Goal: Task Accomplishment & Management: Manage account settings

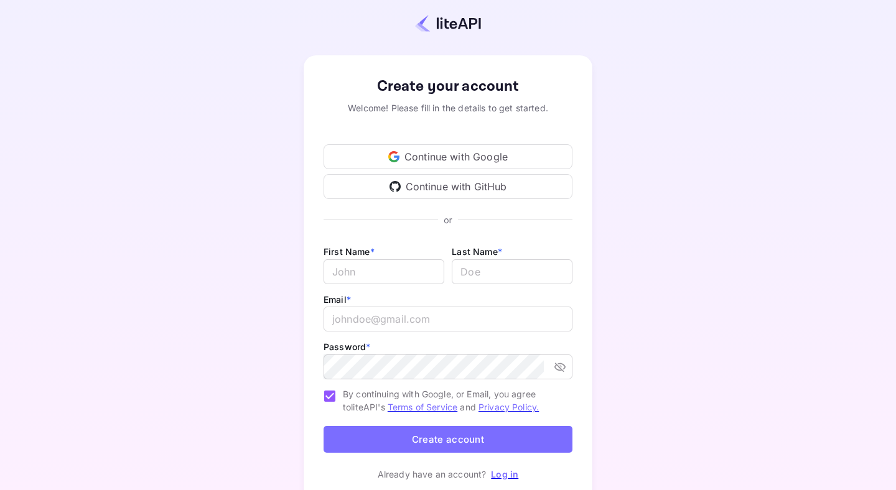
scroll to position [22, 0]
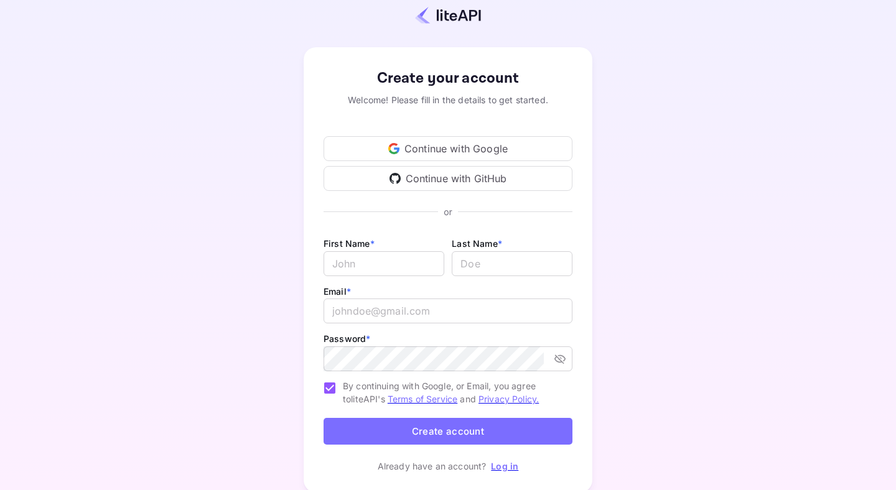
type input "[EMAIL_ADDRESS][DOMAIN_NAME]"
click at [507, 464] on link "Log in" at bounding box center [504, 466] width 27 height 11
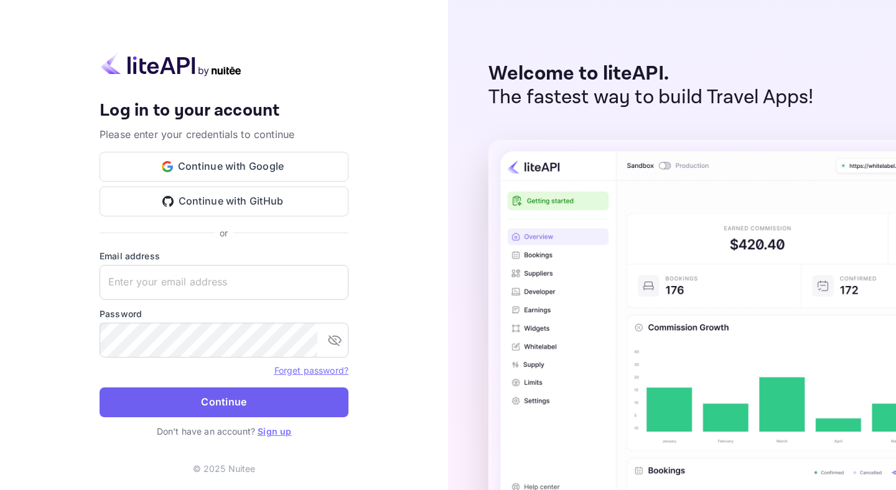
type input "[EMAIL_ADDRESS][DOMAIN_NAME]"
click at [307, 401] on button "Continue" at bounding box center [224, 403] width 249 height 30
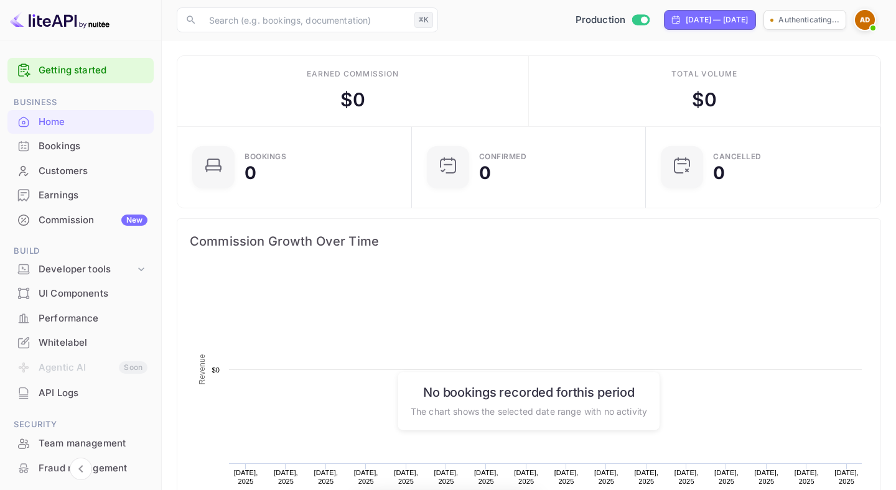
scroll to position [202, 227]
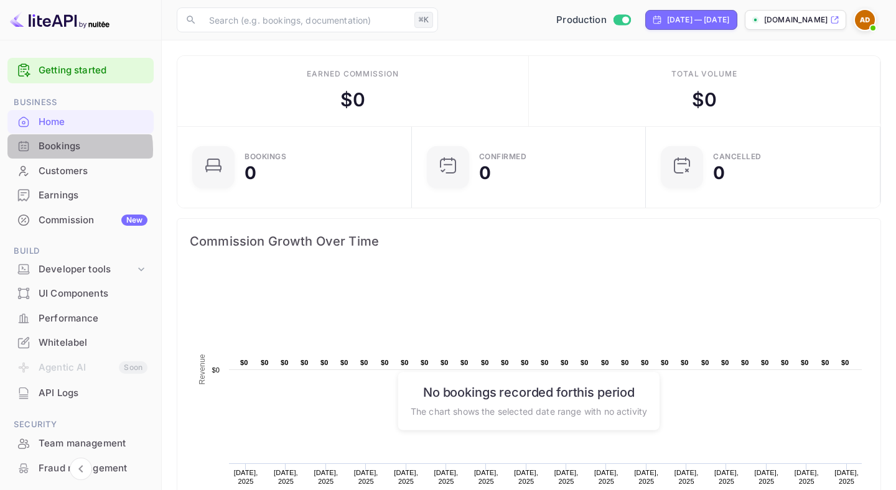
click at [66, 149] on div "Bookings" at bounding box center [93, 146] width 109 height 14
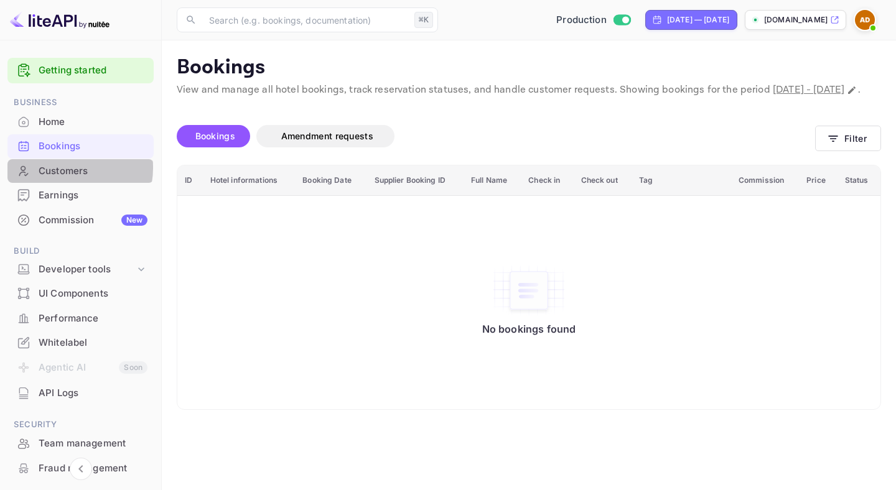
click at [62, 168] on div "Customers" at bounding box center [93, 171] width 109 height 14
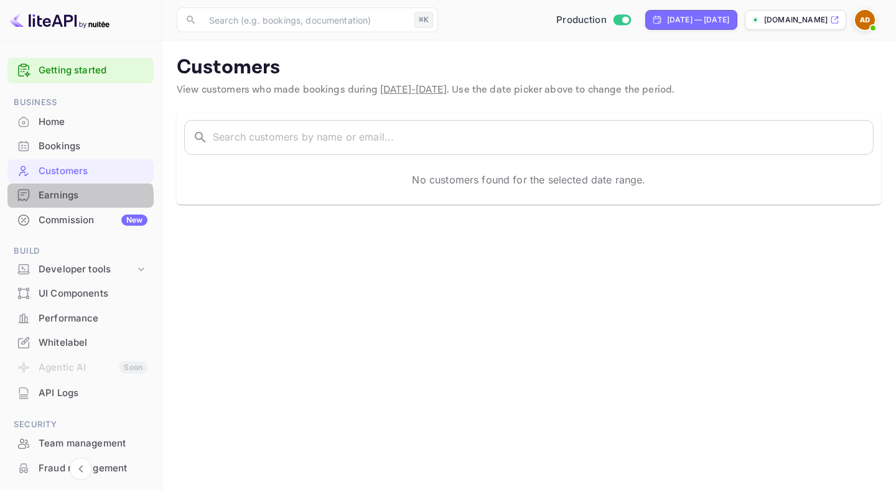
click at [62, 203] on div "Earnings" at bounding box center [80, 196] width 146 height 24
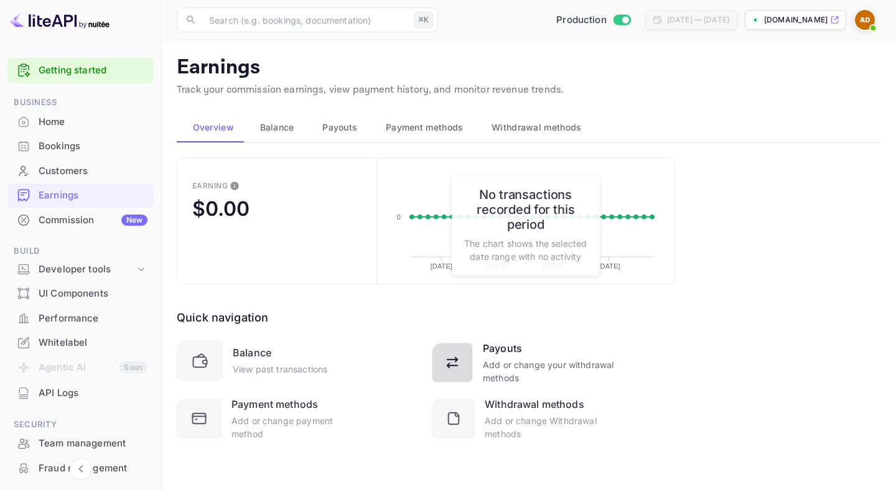
click at [492, 348] on div "Payouts" at bounding box center [502, 348] width 39 height 15
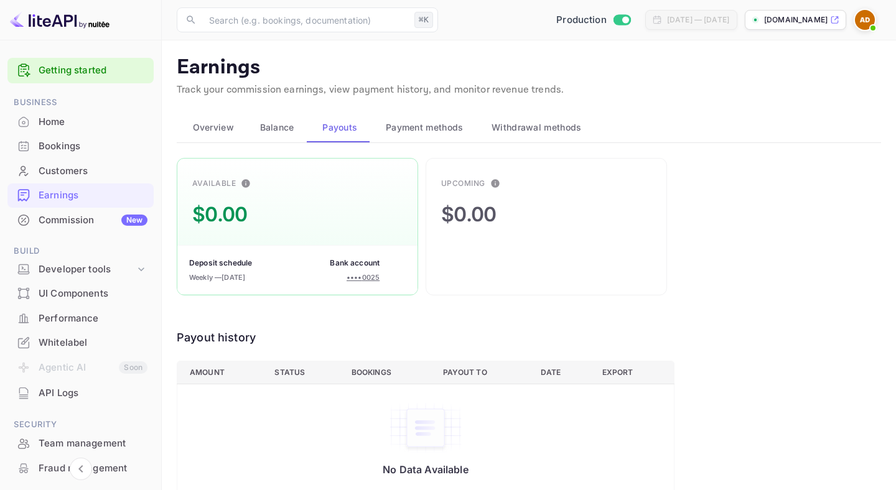
click at [428, 126] on span "Payment methods" at bounding box center [425, 127] width 78 height 15
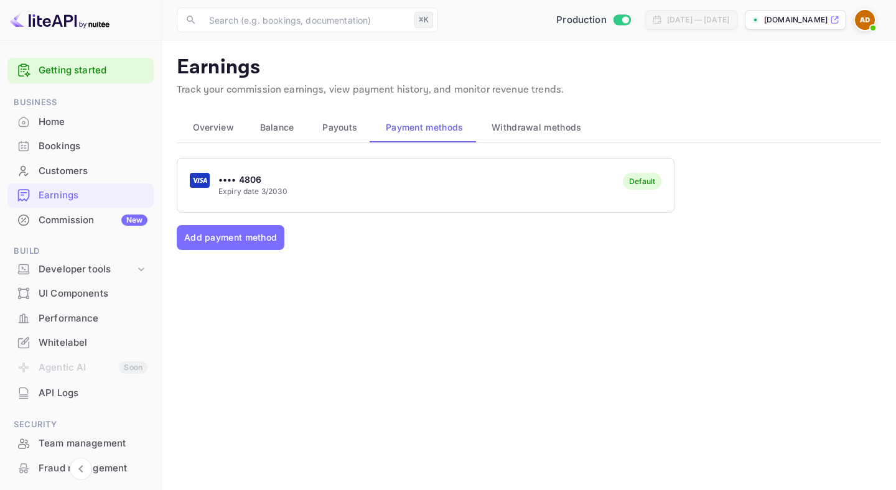
click at [515, 124] on span "Withdrawal methods" at bounding box center [537, 127] width 90 height 15
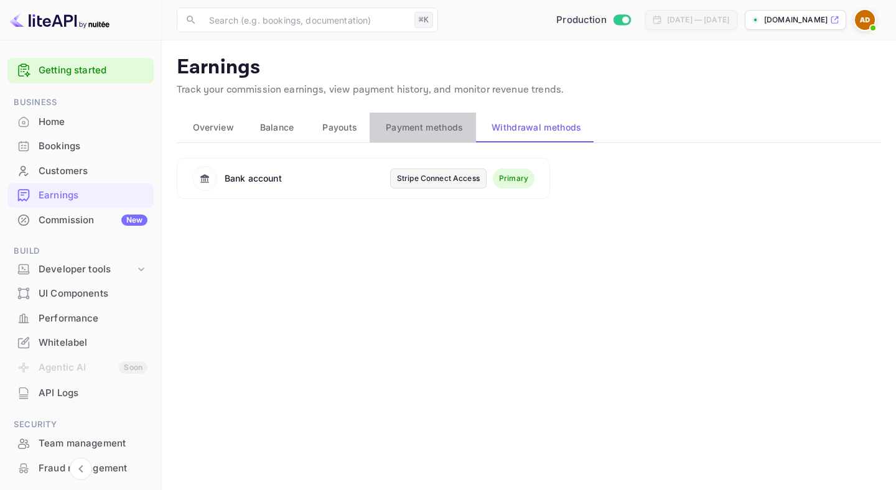
click at [416, 128] on span "Payment methods" at bounding box center [425, 127] width 78 height 15
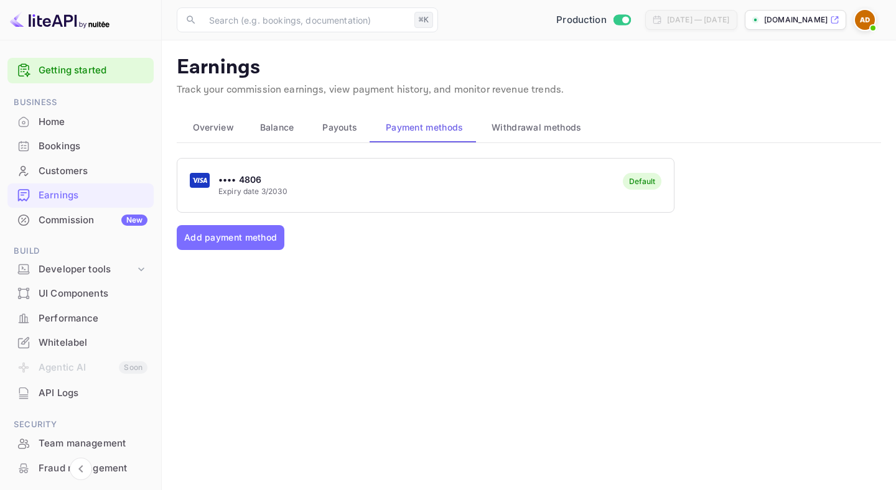
click at [326, 126] on span "Payouts" at bounding box center [339, 127] width 35 height 15
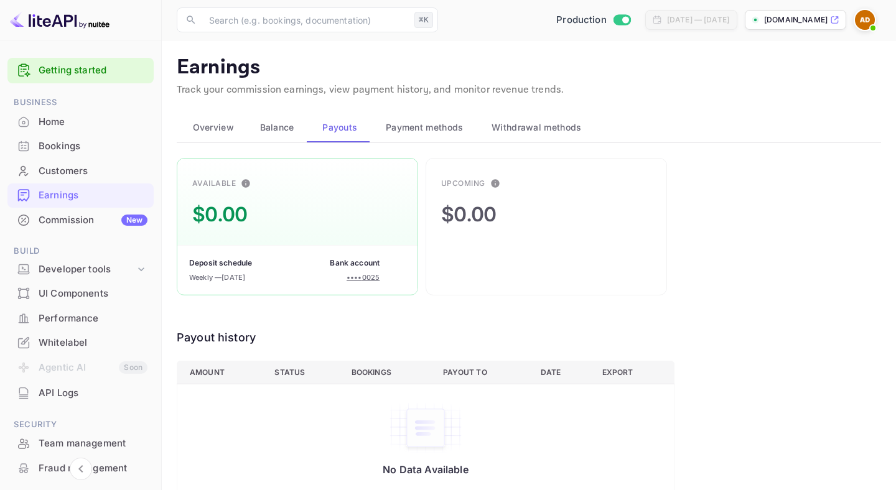
click at [285, 126] on span "Balance" at bounding box center [277, 127] width 34 height 15
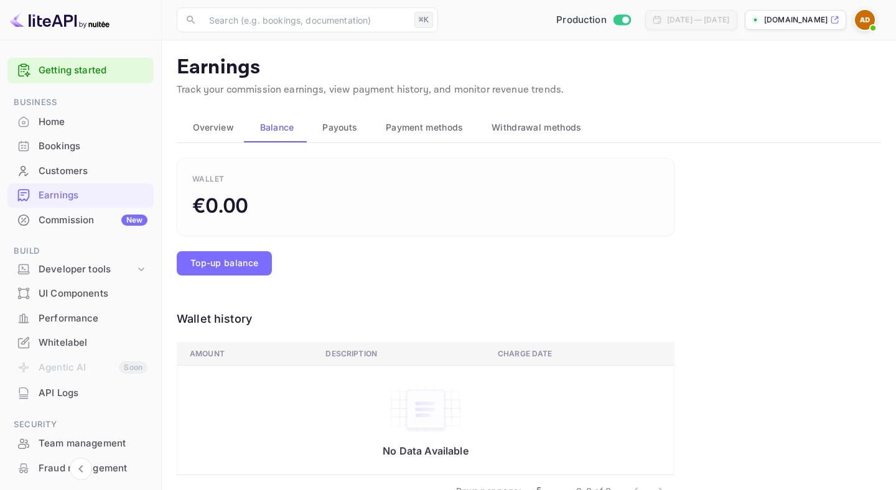
click at [226, 129] on span "Overview" at bounding box center [213, 127] width 41 height 15
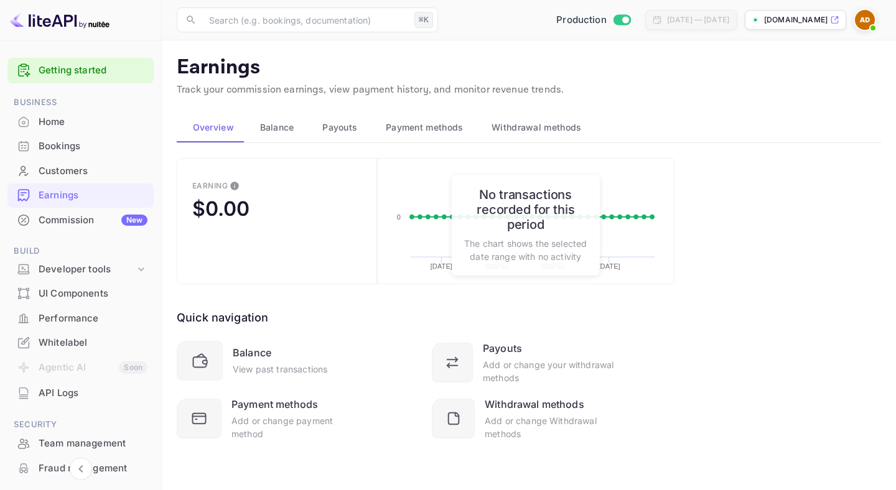
click at [106, 218] on div "Commission New" at bounding box center [93, 220] width 109 height 14
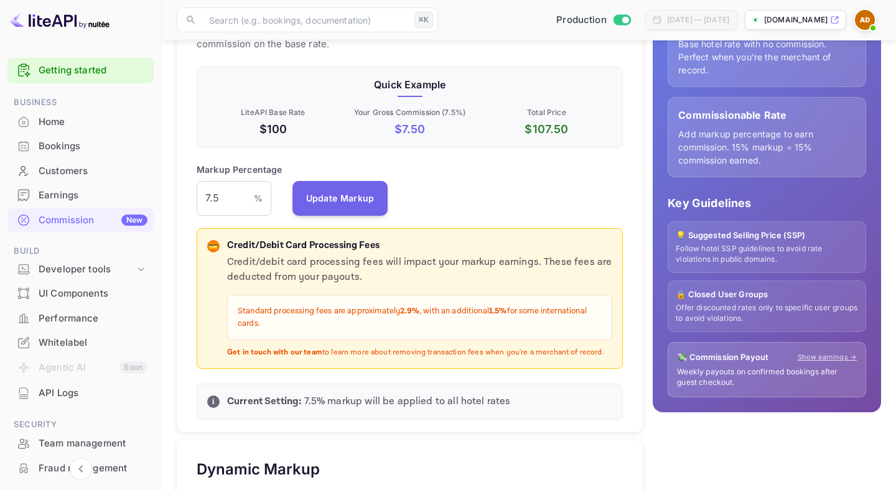
scroll to position [230, 0]
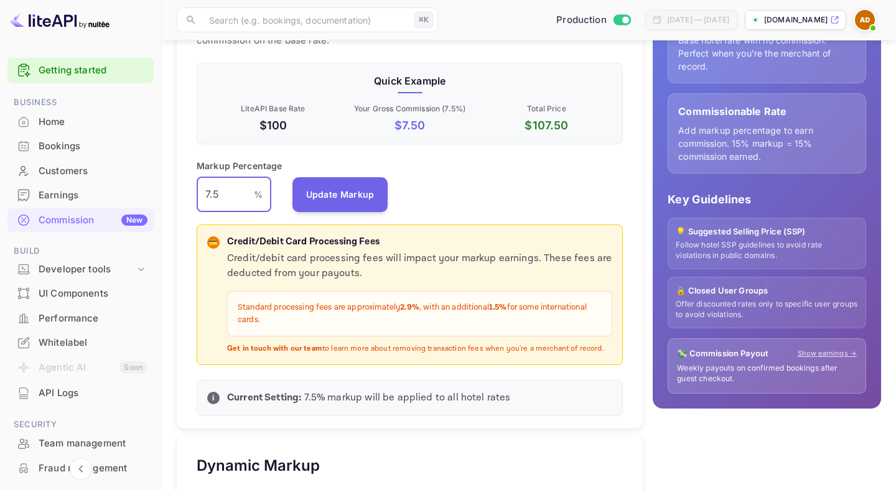
click at [228, 195] on input "7.5" at bounding box center [225, 194] width 57 height 35
type input "20"
click at [448, 185] on div "Markup Percentage 20 % ​ Update Markup" at bounding box center [410, 185] width 426 height 53
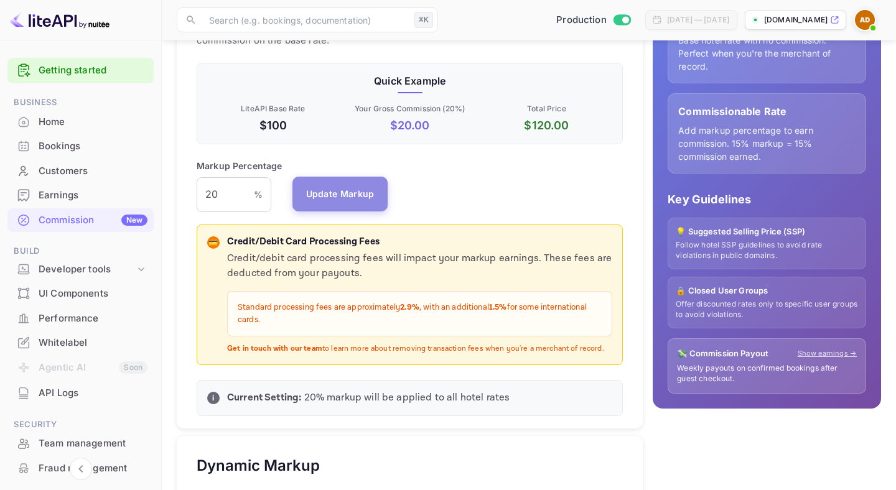
click at [351, 195] on button "Update Markup" at bounding box center [340, 194] width 96 height 35
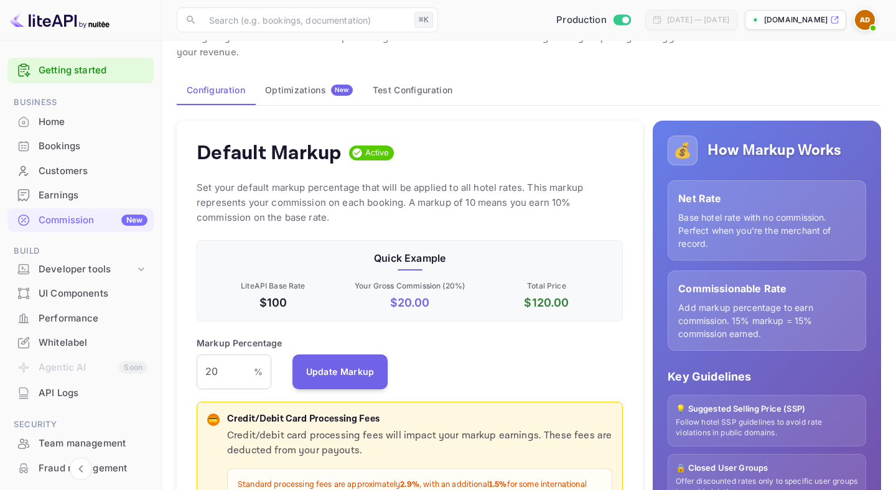
scroll to position [0, 0]
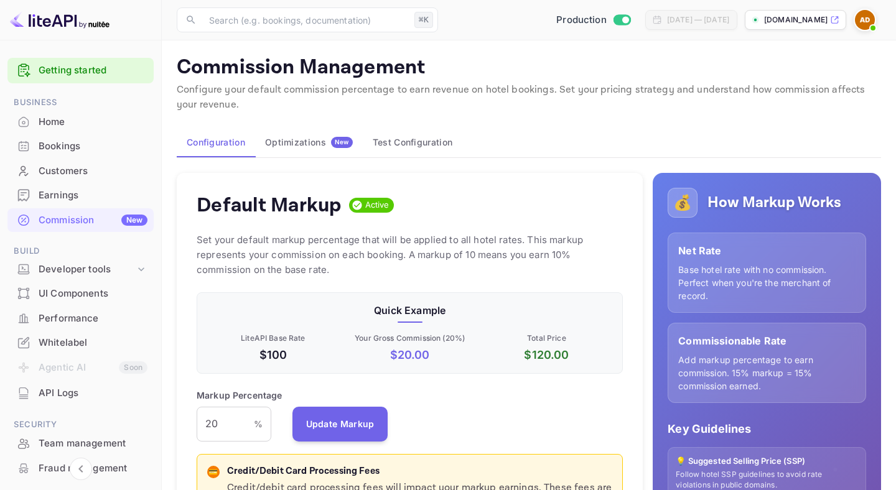
click at [325, 142] on div "Optimizations New" at bounding box center [309, 142] width 88 height 11
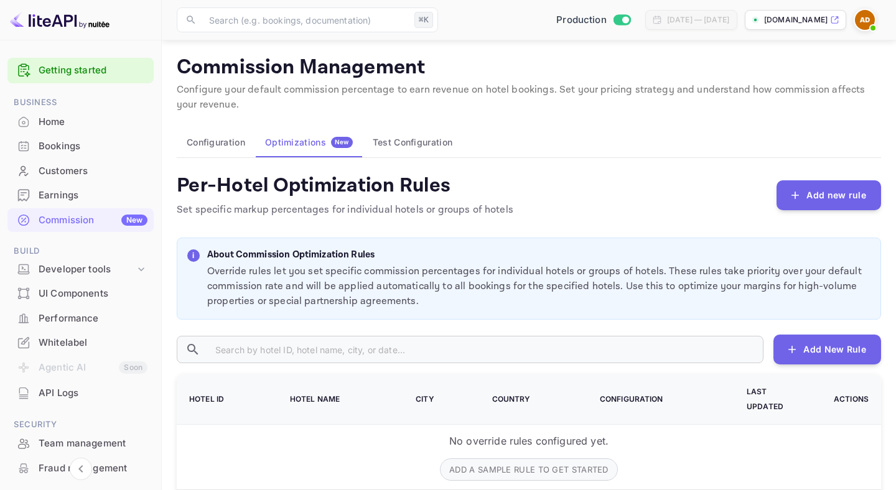
scroll to position [53, 0]
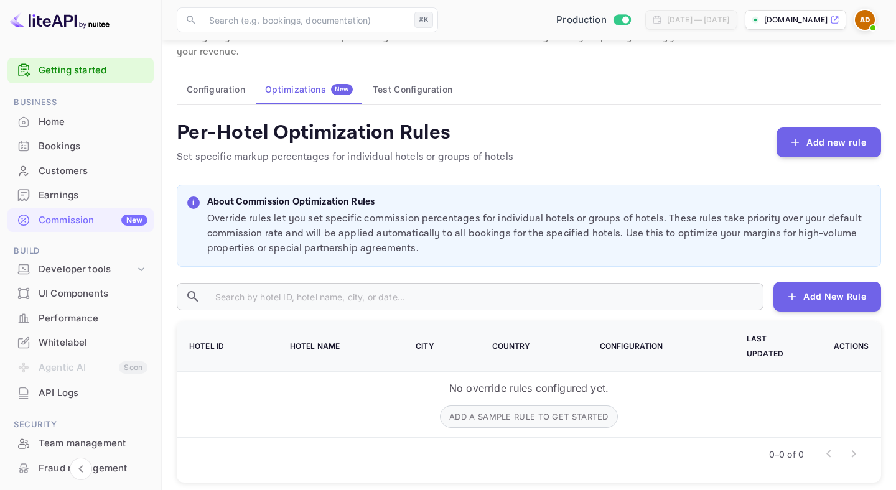
click at [411, 91] on button "Test Configuration" at bounding box center [413, 90] width 100 height 30
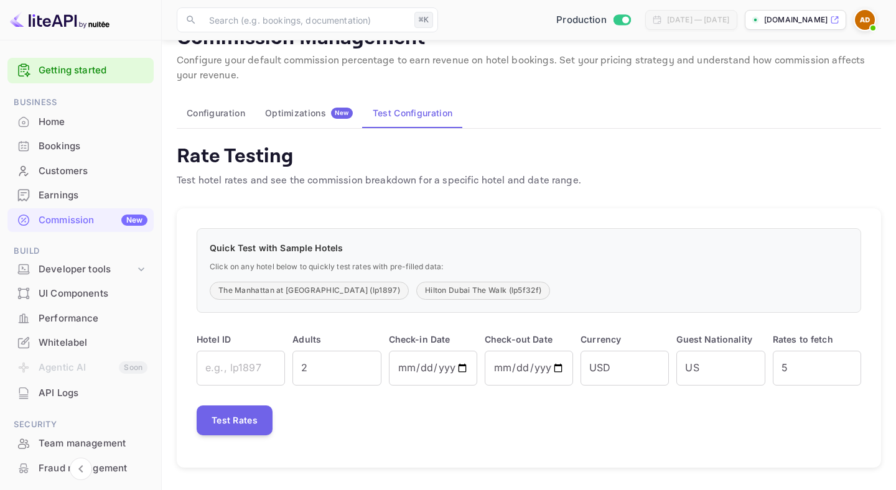
scroll to position [29, 0]
click at [241, 420] on button "Test Rates" at bounding box center [235, 421] width 76 height 30
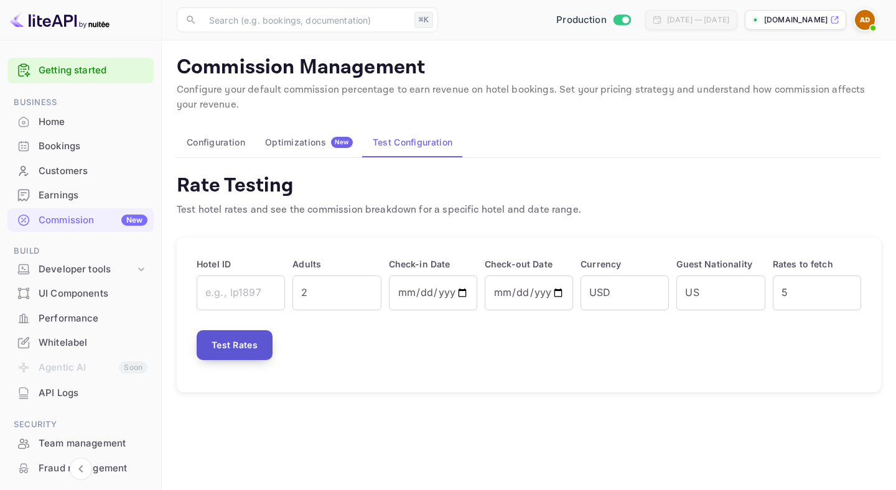
scroll to position [0, 0]
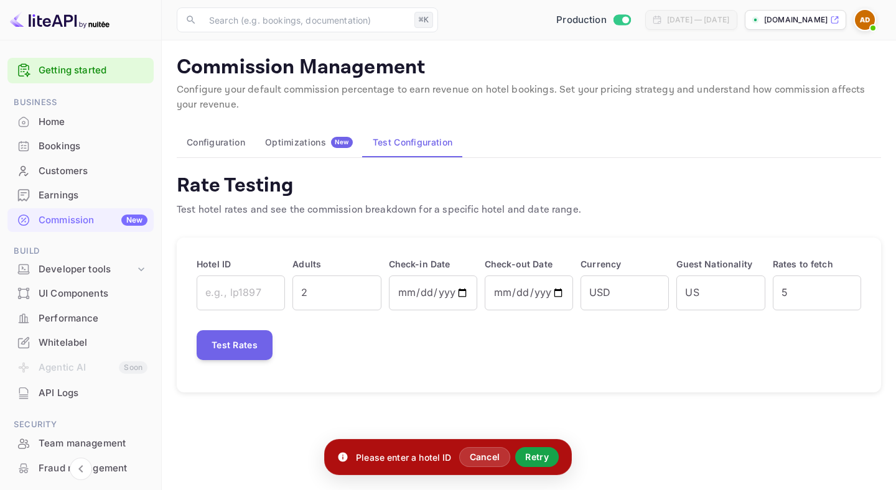
click at [534, 457] on button "Retry" at bounding box center [537, 457] width 44 height 20
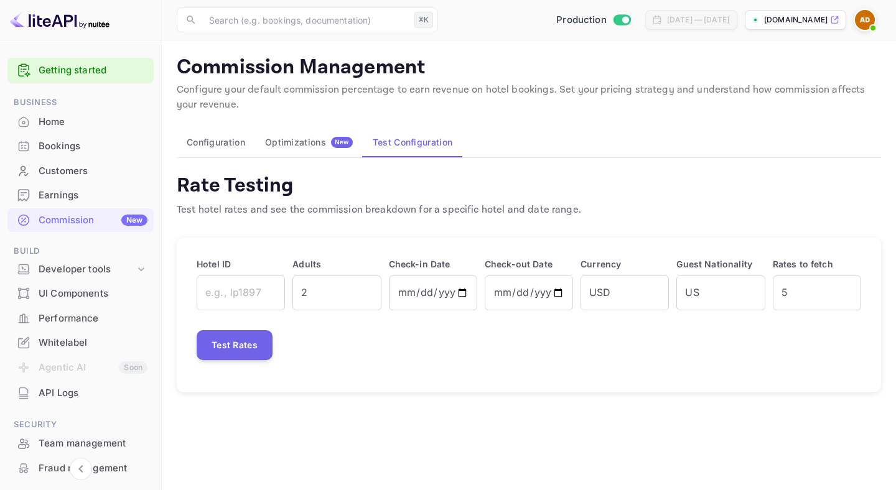
click at [231, 142] on button "Configuration" at bounding box center [216, 143] width 78 height 30
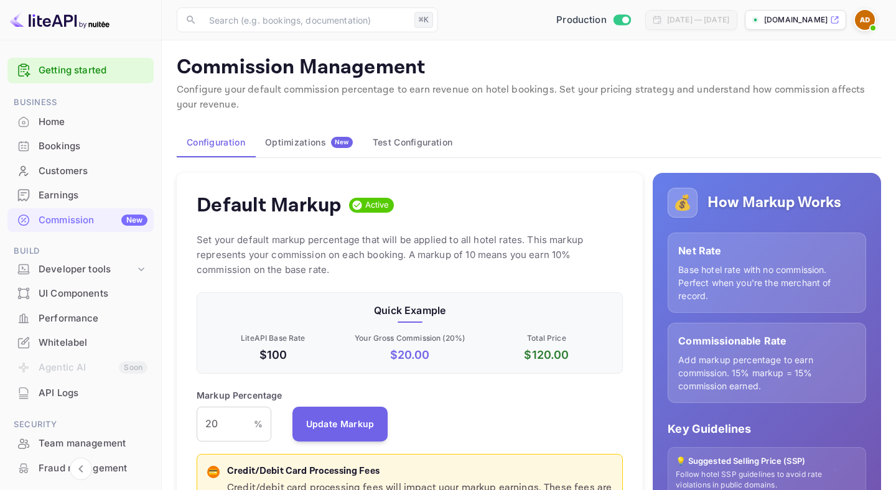
scroll to position [221, 426]
click at [839, 21] on icon at bounding box center [834, 20] width 9 height 9
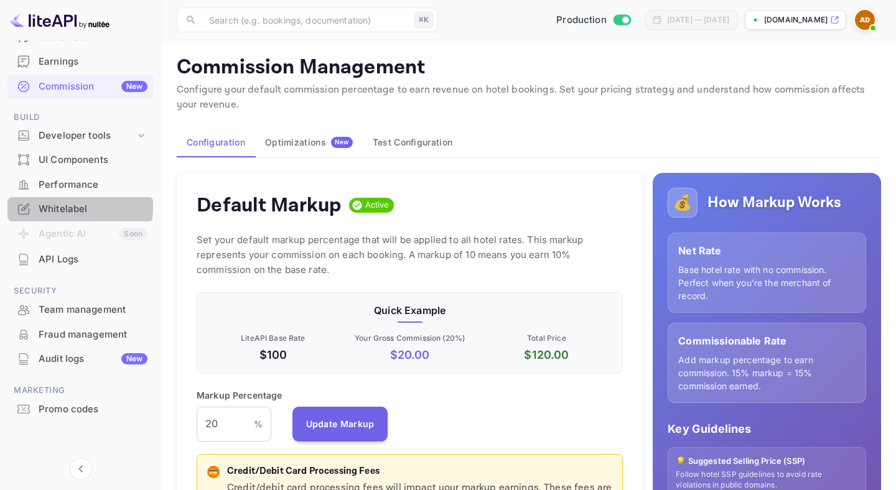
click at [54, 207] on div "Whitelabel" at bounding box center [93, 209] width 109 height 14
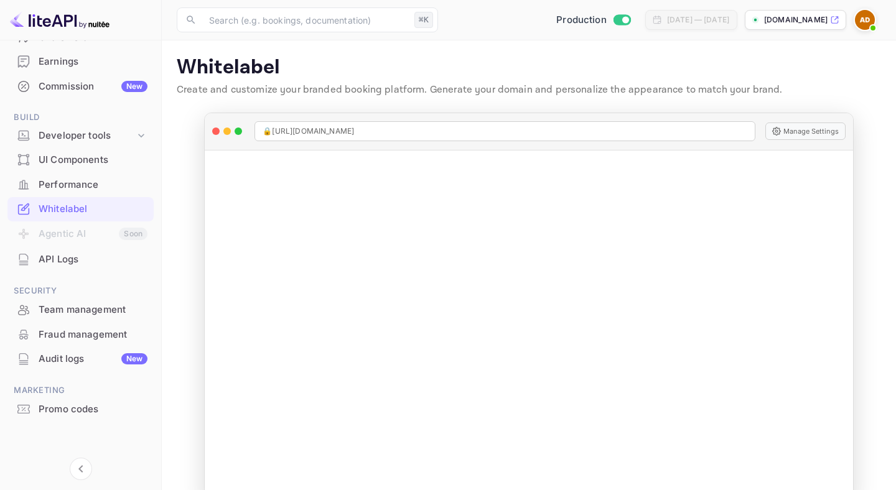
click at [866, 25] on img at bounding box center [865, 20] width 20 height 20
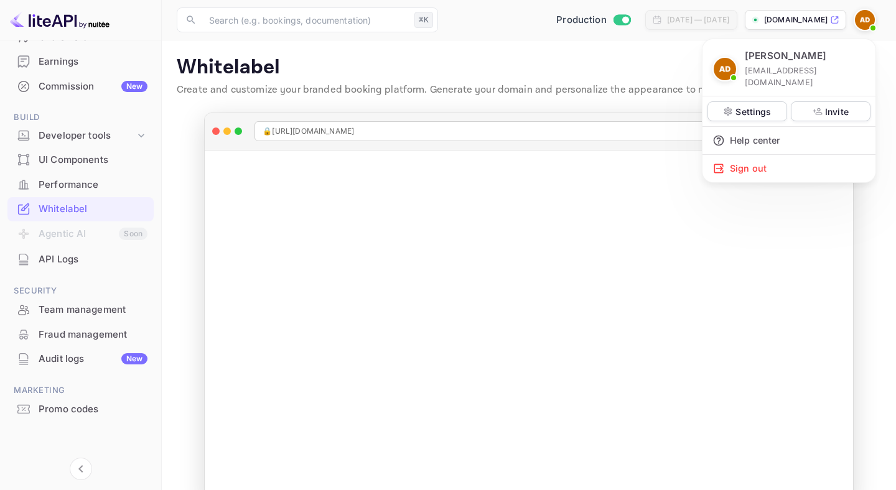
click at [82, 32] on div at bounding box center [448, 245] width 896 height 490
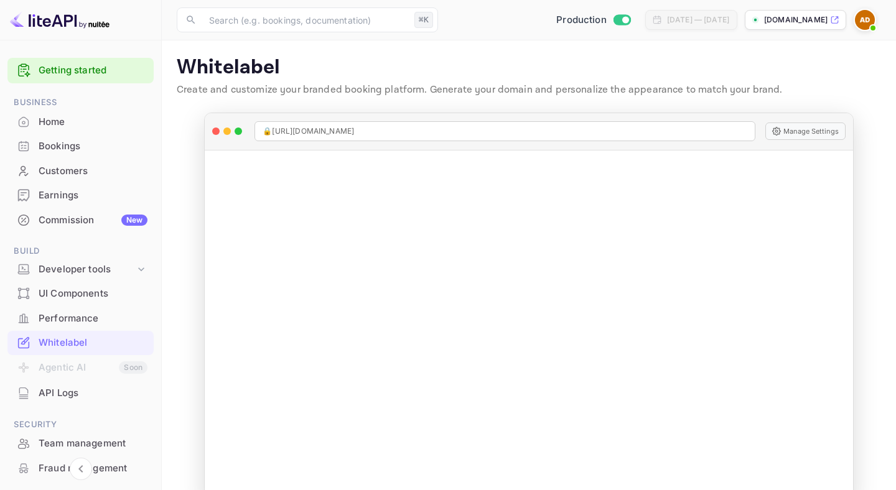
click at [872, 29] on span at bounding box center [872, 28] width 5 height 5
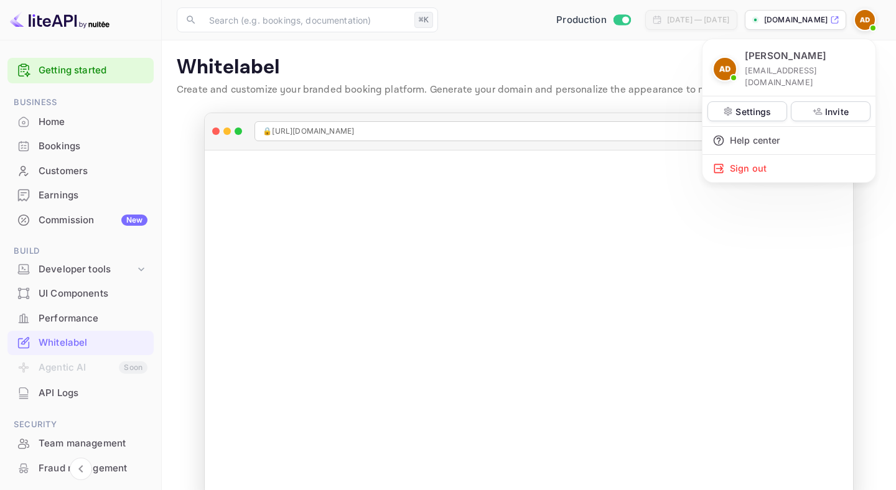
click at [872, 29] on div at bounding box center [448, 245] width 896 height 490
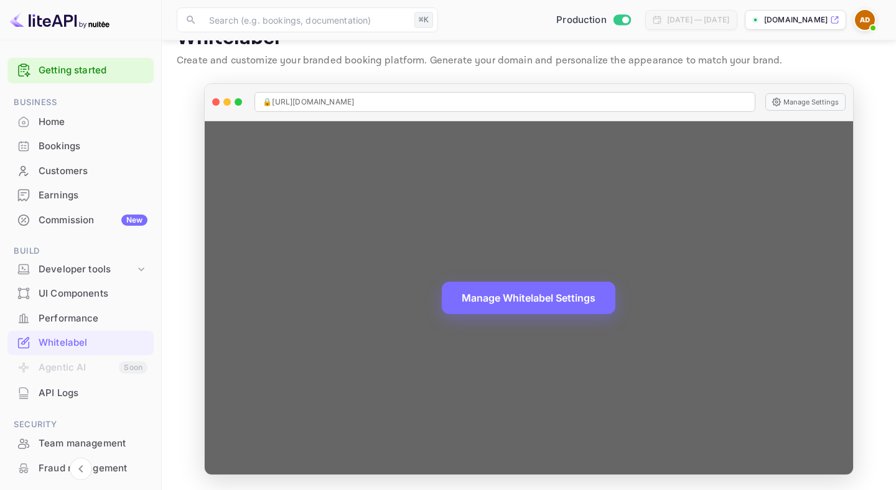
scroll to position [29, 0]
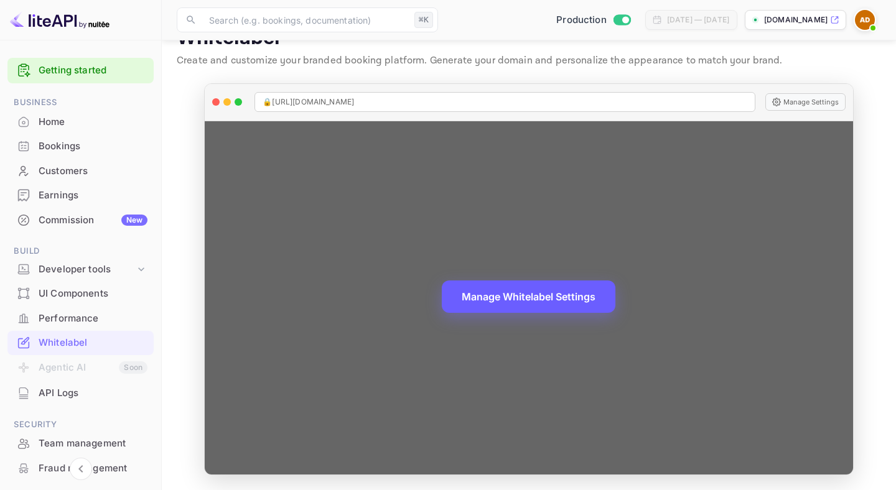
click at [515, 291] on button "Manage Whitelabel Settings" at bounding box center [529, 297] width 174 height 32
